Goal: Check status: Check status

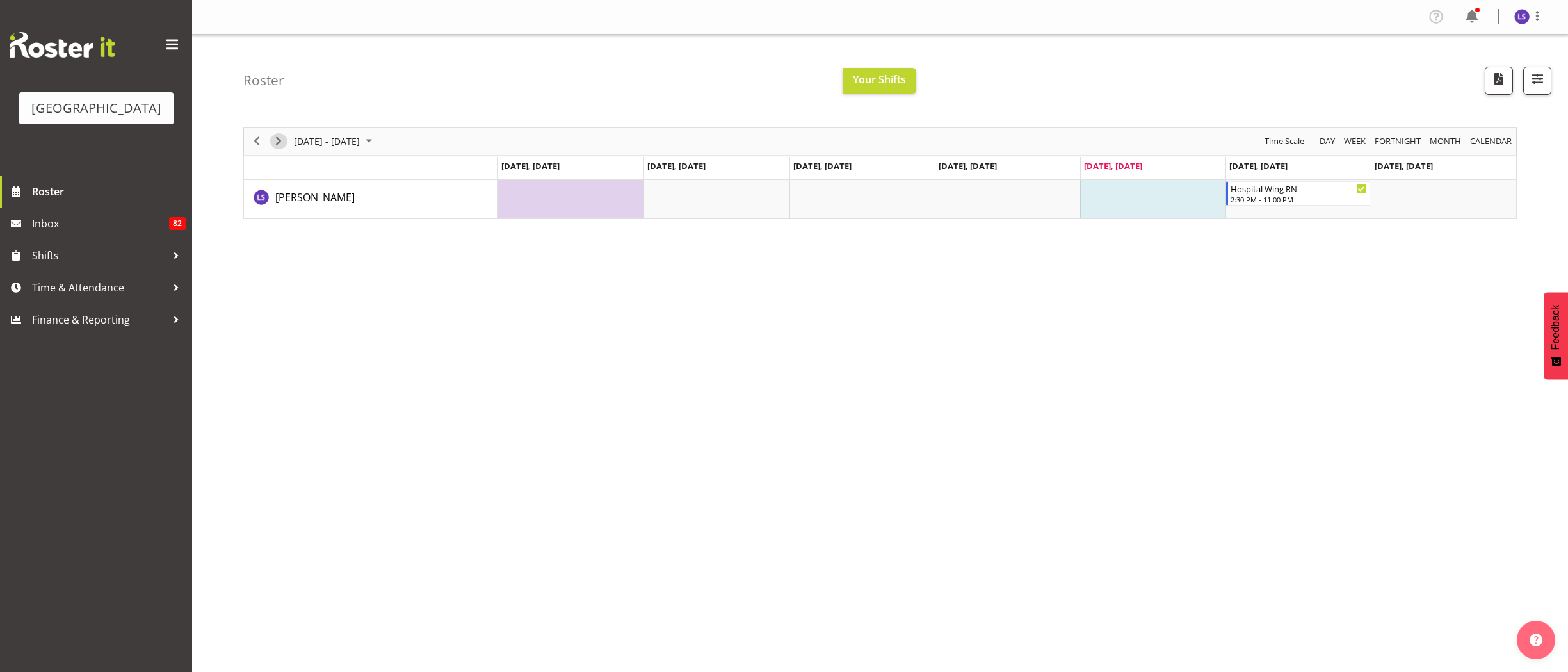
click at [278, 141] on span "Next" at bounding box center [278, 142] width 16 height 16
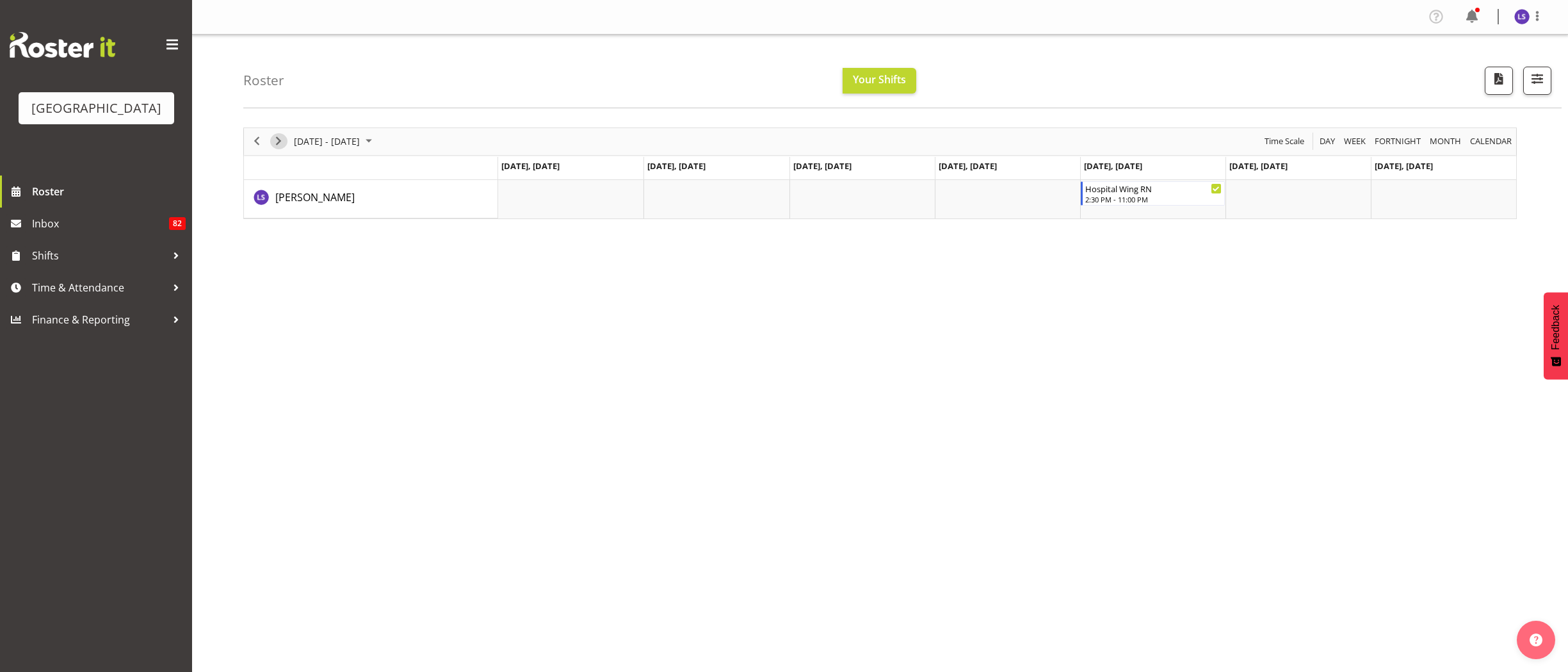
click at [278, 141] on span "Next" at bounding box center [278, 142] width 16 height 16
click at [1475, 18] on span at bounding box center [1472, 16] width 20 height 20
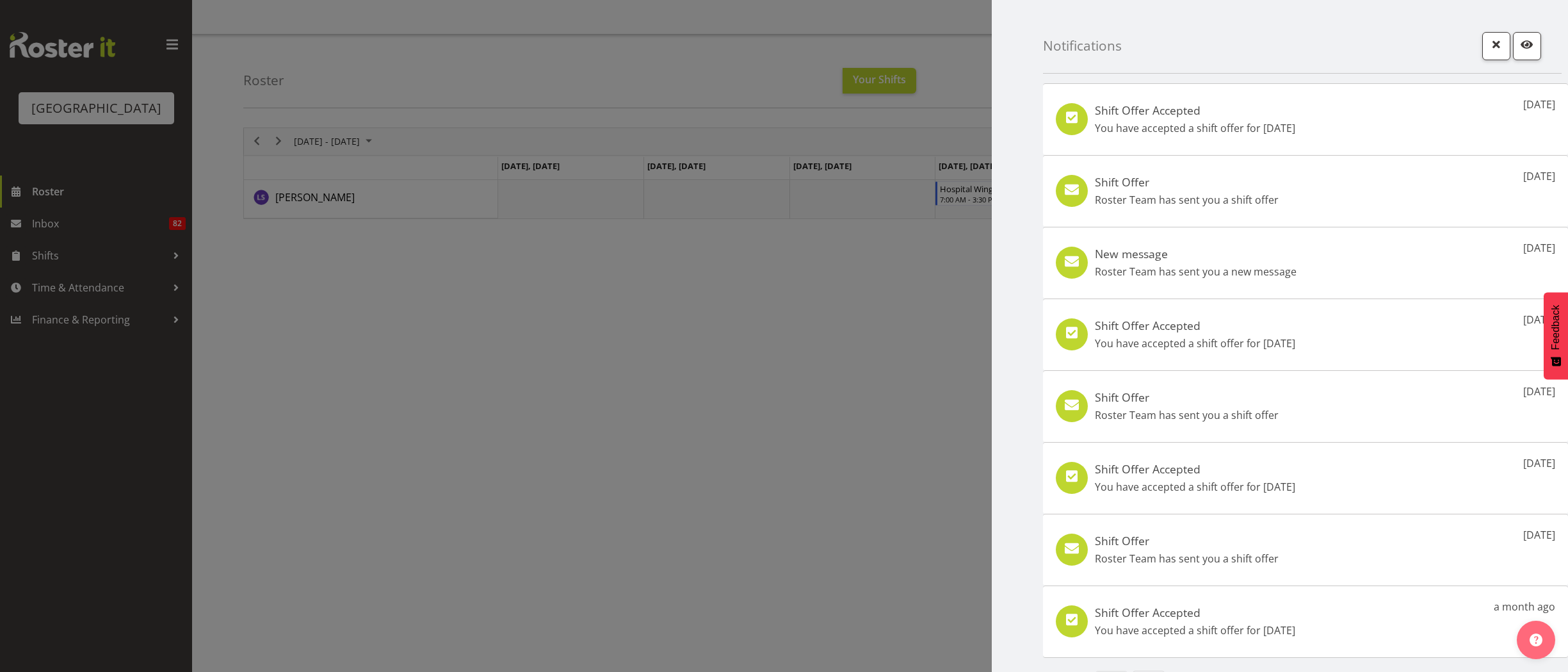
click at [888, 364] on div at bounding box center [784, 336] width 1568 height 672
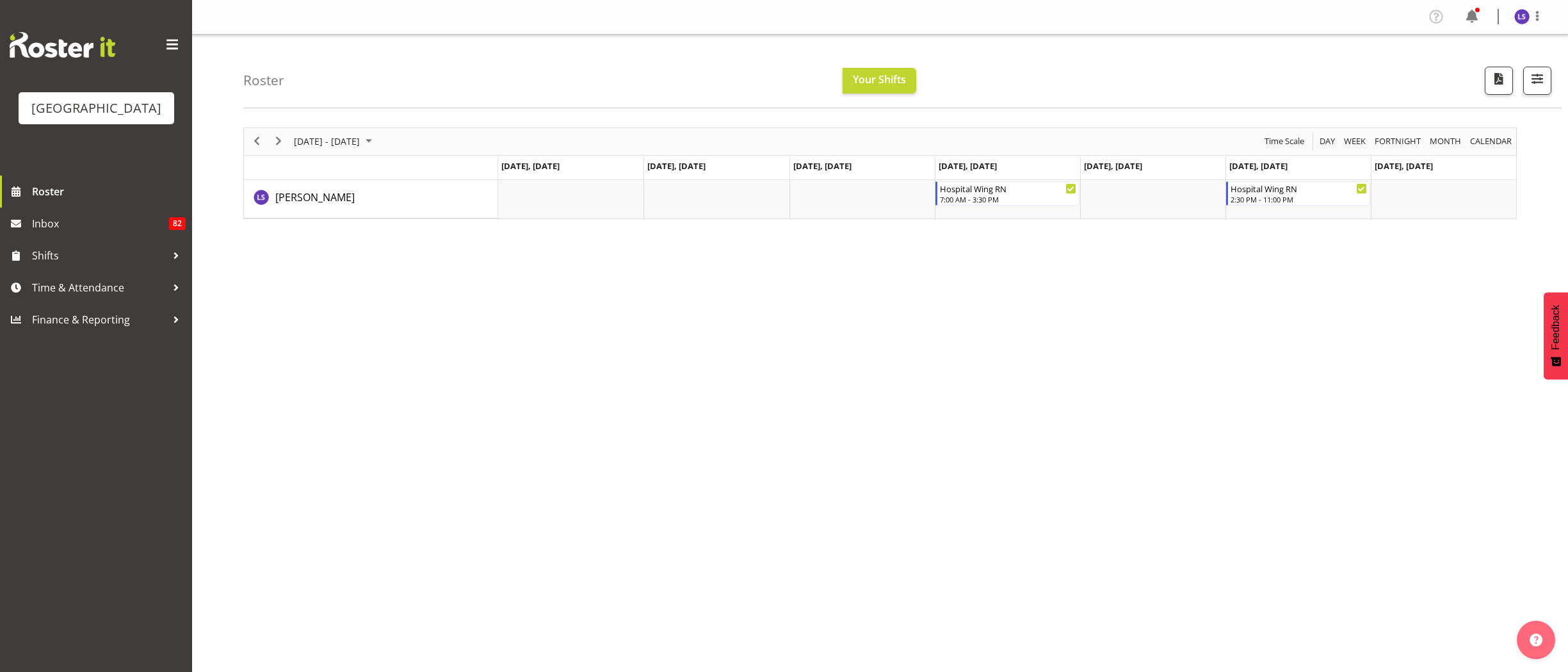
click at [1528, 8] on div at bounding box center [1529, 16] width 31 height 16
click at [1484, 67] on link "Log Out" at bounding box center [1484, 67] width 123 height 23
